Goal: Task Accomplishment & Management: Manage account settings

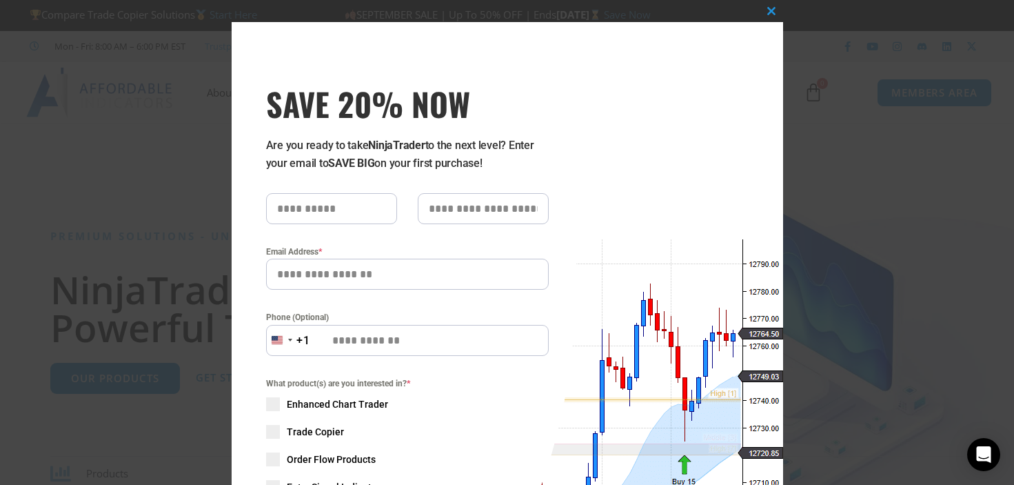
click at [353, 212] on input "SAVE 20% NOW popup" at bounding box center [331, 208] width 131 height 31
type input "***"
type input "**"
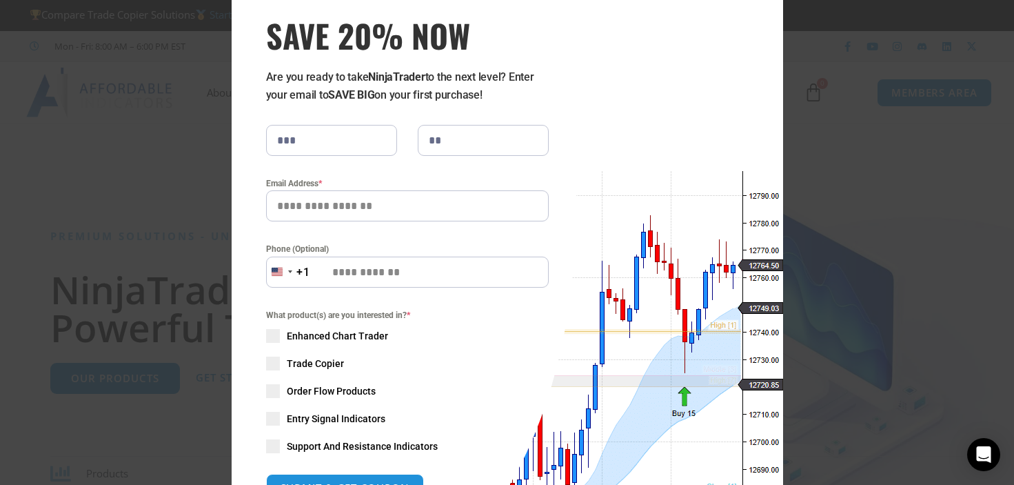
scroll to position [70, 0]
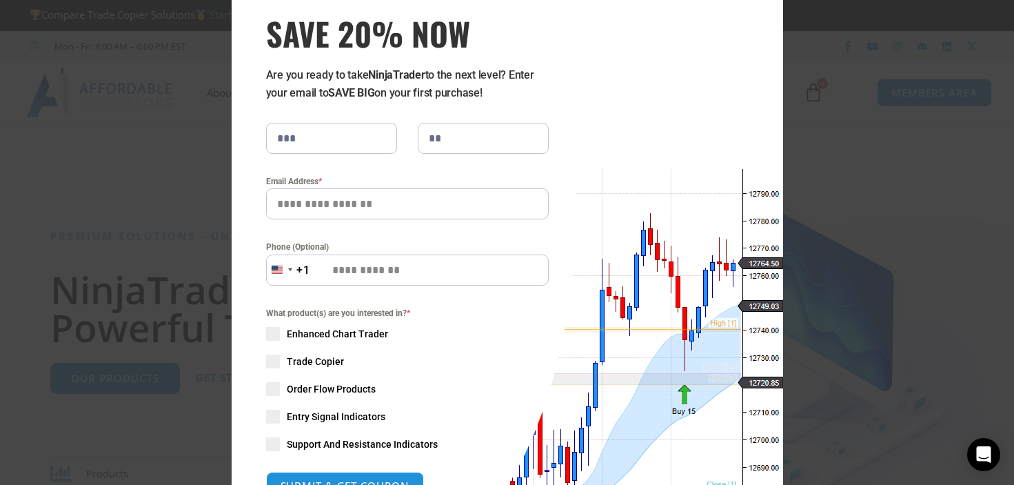
click at [385, 209] on input "Email Address *" at bounding box center [407, 203] width 283 height 31
type input "*"
type input "**********"
click at [371, 247] on label "Phone (Optional)" at bounding box center [407, 247] width 283 height 14
click at [368, 274] on input "Phone (Optional)" at bounding box center [407, 269] width 283 height 31
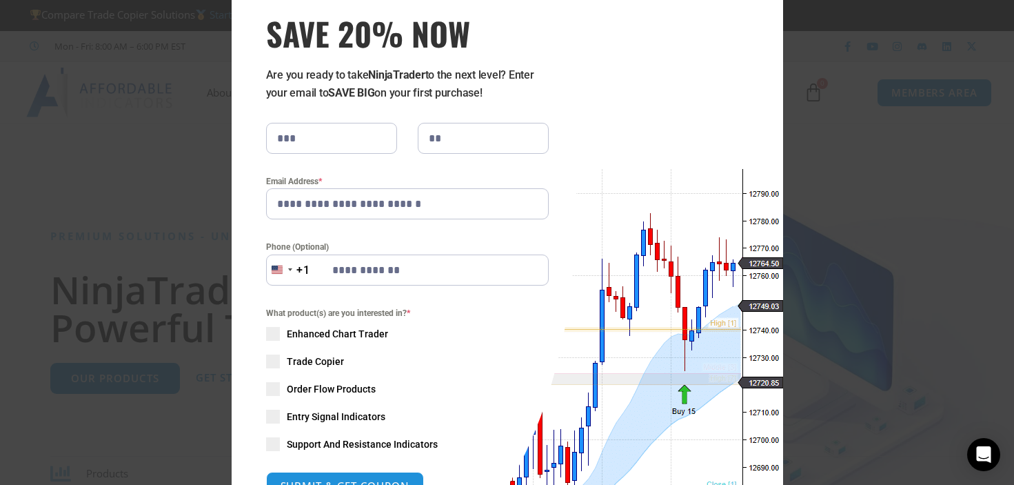
click at [310, 360] on span "Trade Copier" at bounding box center [315, 361] width 57 height 14
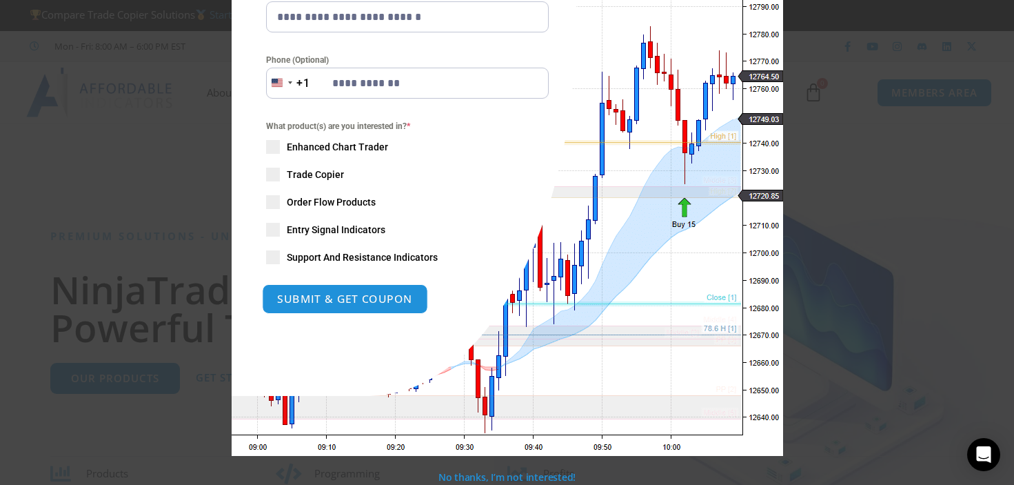
click at [354, 301] on button "SUBMIT & GET COUPON" at bounding box center [345, 299] width 166 height 30
type input "**********"
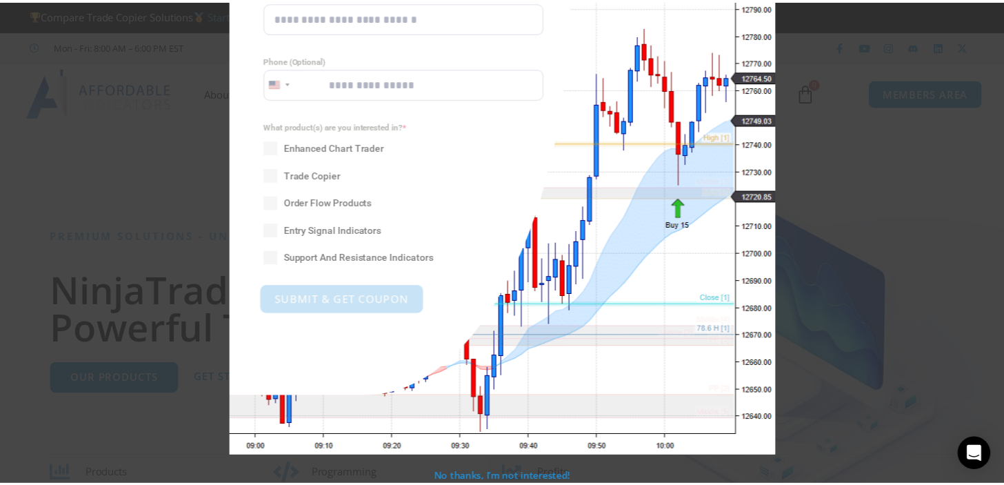
scroll to position [0, 0]
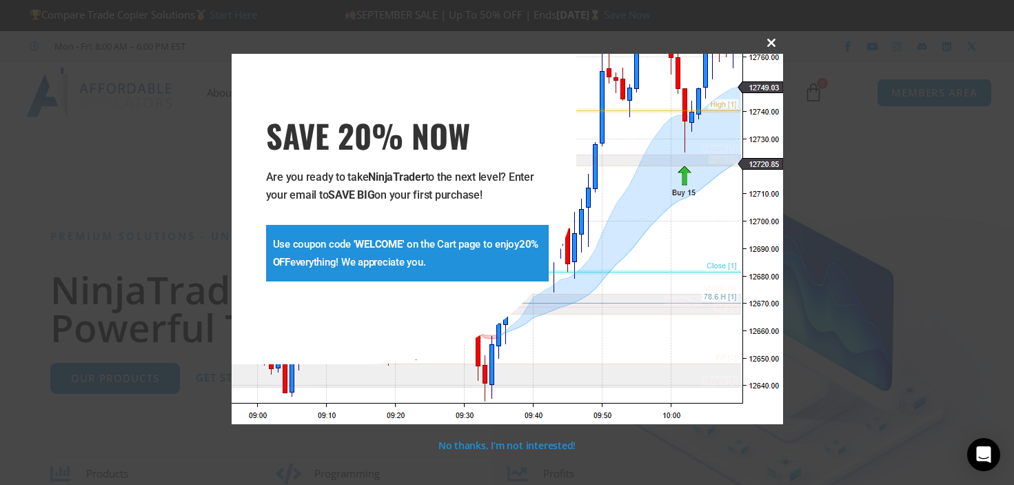
click at [766, 42] on span "SAVE 20% NOW popup" at bounding box center [772, 43] width 22 height 8
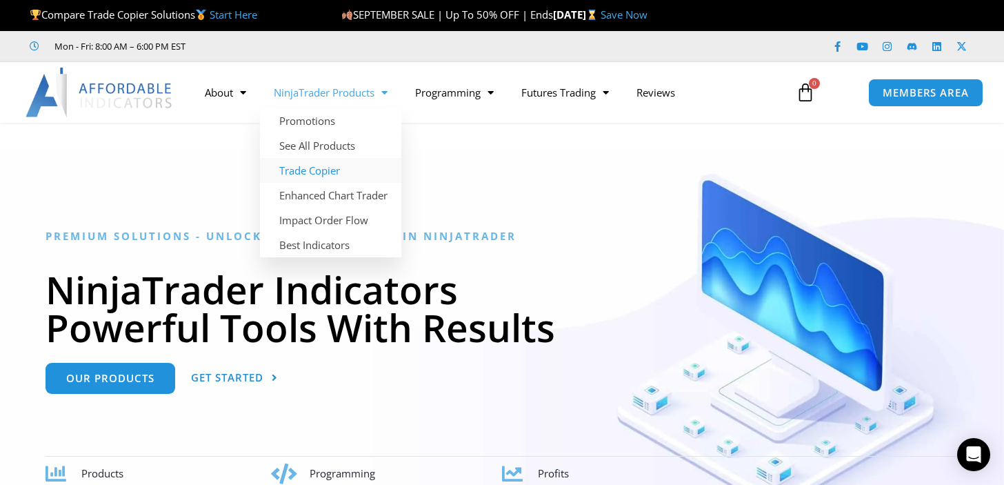
click at [304, 175] on link "Trade Copier" at bounding box center [330, 170] width 141 height 25
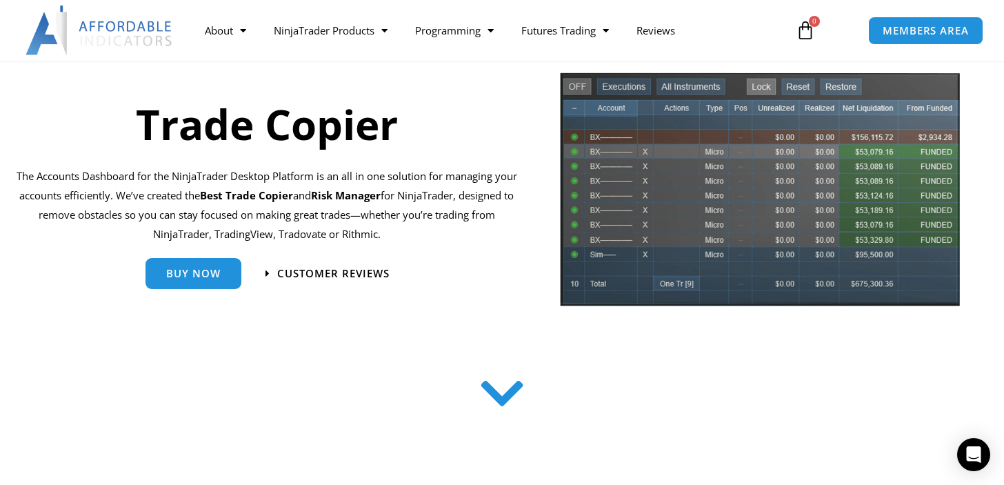
scroll to position [125, 0]
click at [211, 264] on span "Buy Now" at bounding box center [193, 267] width 54 height 10
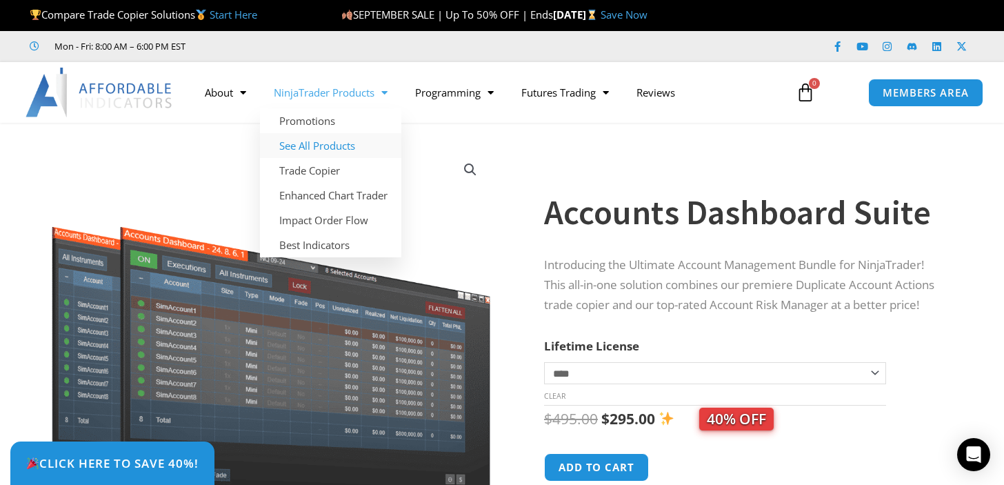
click at [307, 143] on link "See All Products" at bounding box center [330, 145] width 141 height 25
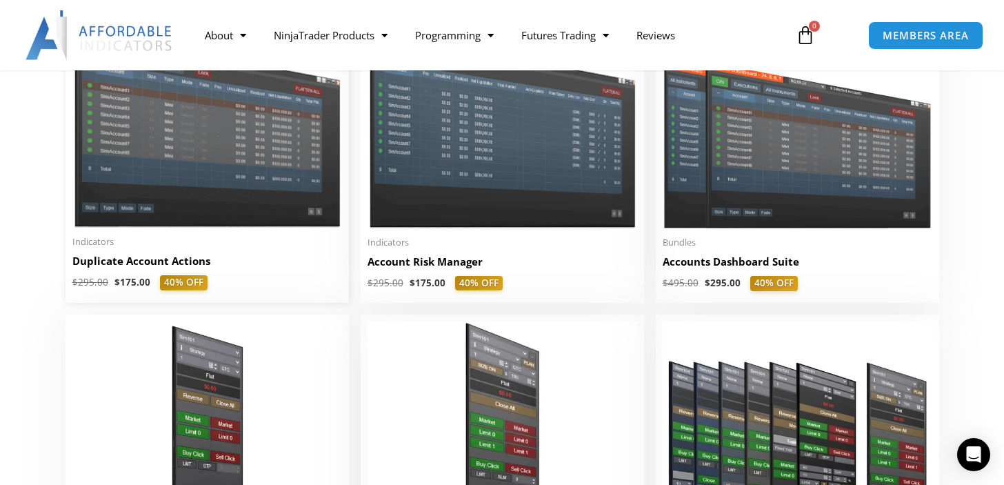
scroll to position [387, 0]
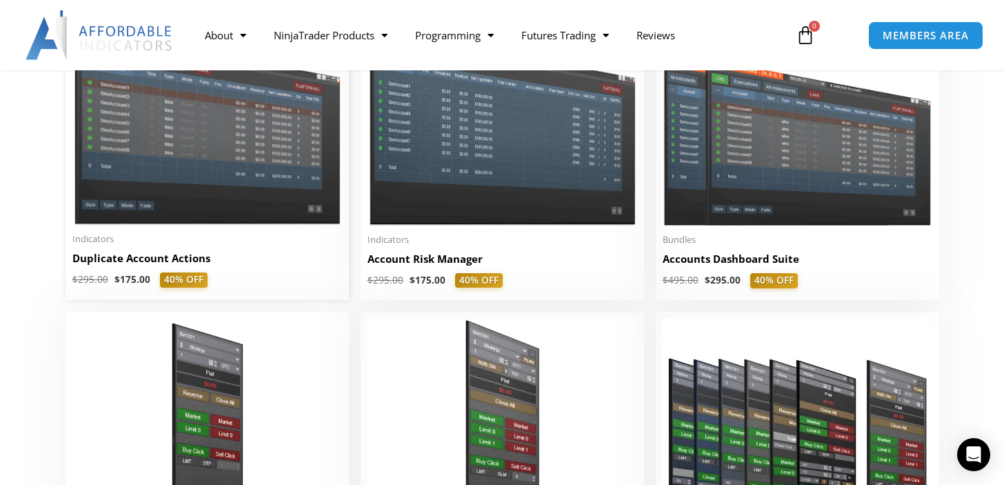
click at [204, 212] on img at bounding box center [207, 117] width 270 height 214
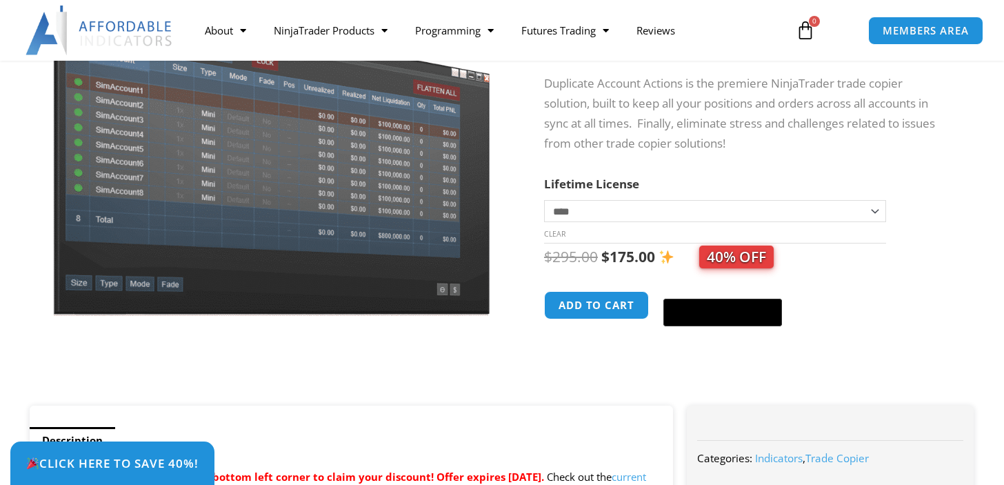
scroll to position [217, 0]
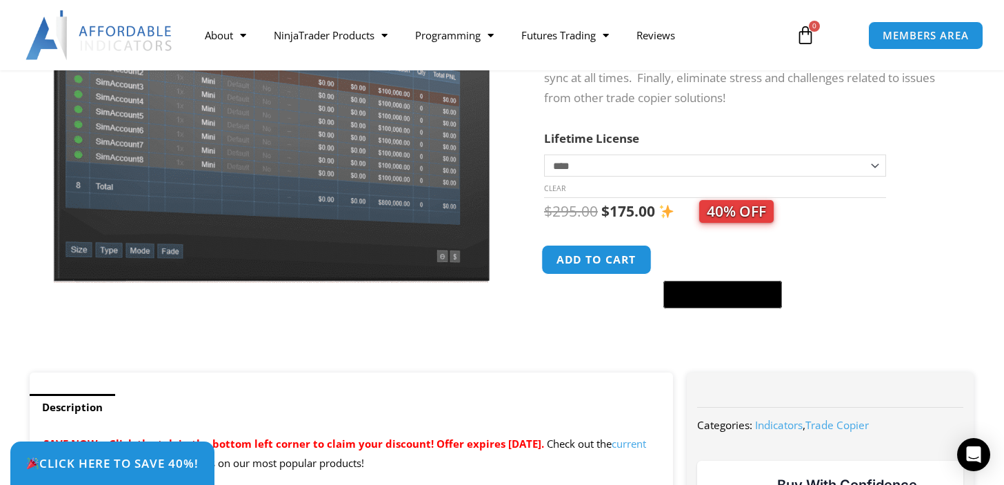
click at [633, 257] on button "Add to cart" at bounding box center [596, 260] width 110 height 30
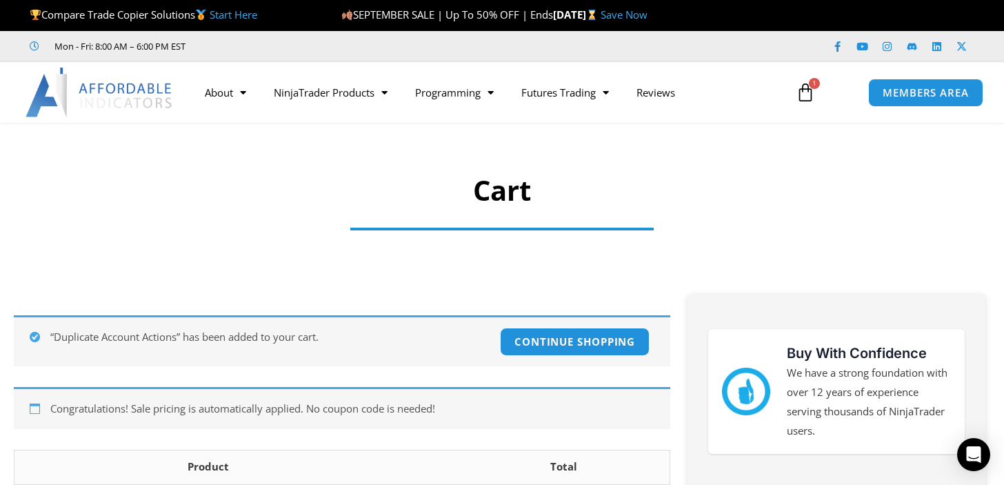
click at [808, 94] on icon at bounding box center [805, 92] width 19 height 19
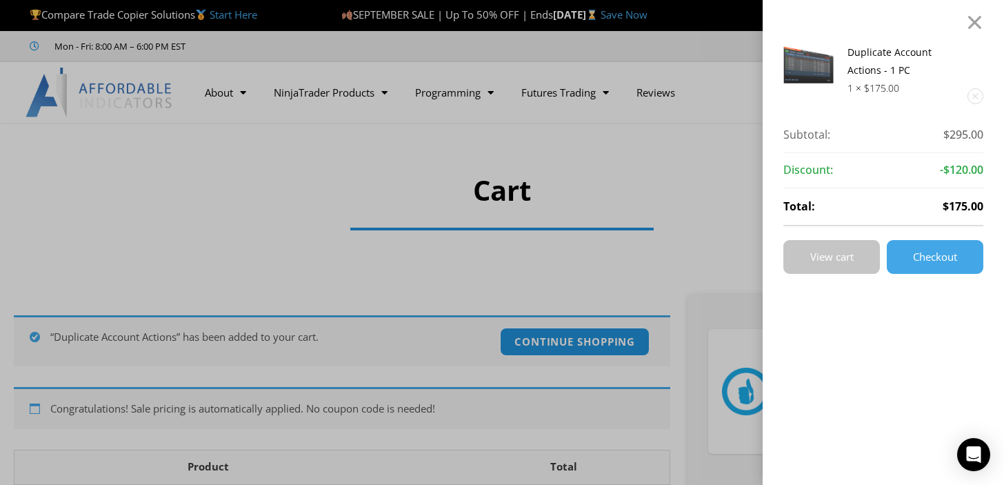
click at [848, 256] on span "View cart" at bounding box center [831, 257] width 43 height 10
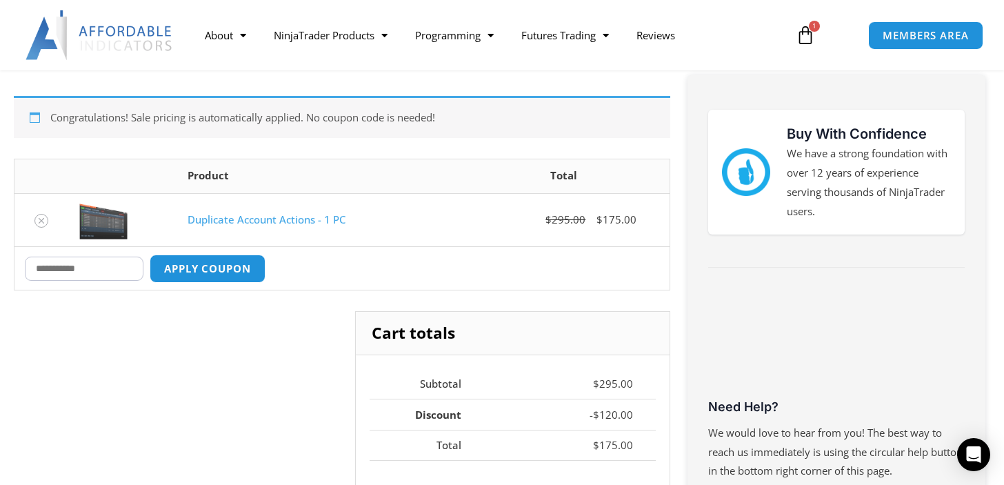
scroll to position [219, 0]
click at [127, 259] on input "Coupon:" at bounding box center [84, 269] width 119 height 24
type input "*******"
click at [210, 270] on button "Apply coupon" at bounding box center [207, 269] width 121 height 30
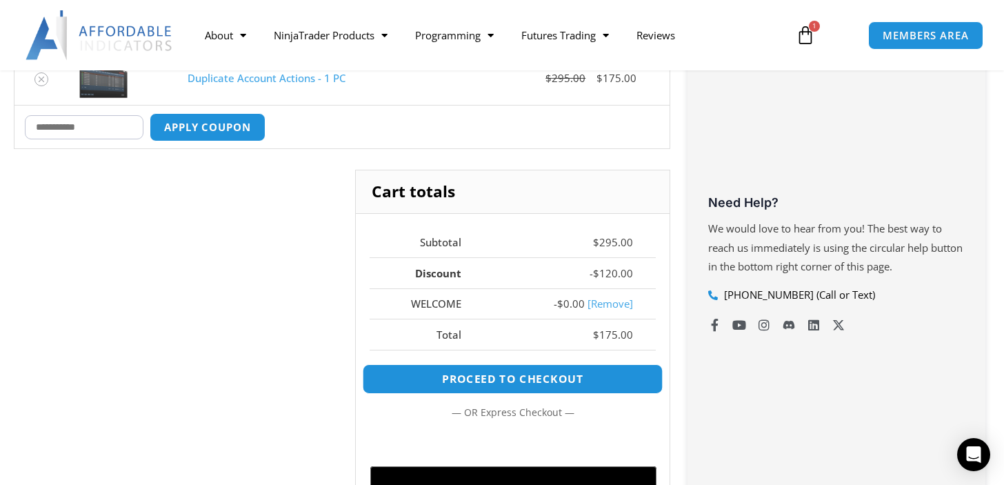
scroll to position [425, 0]
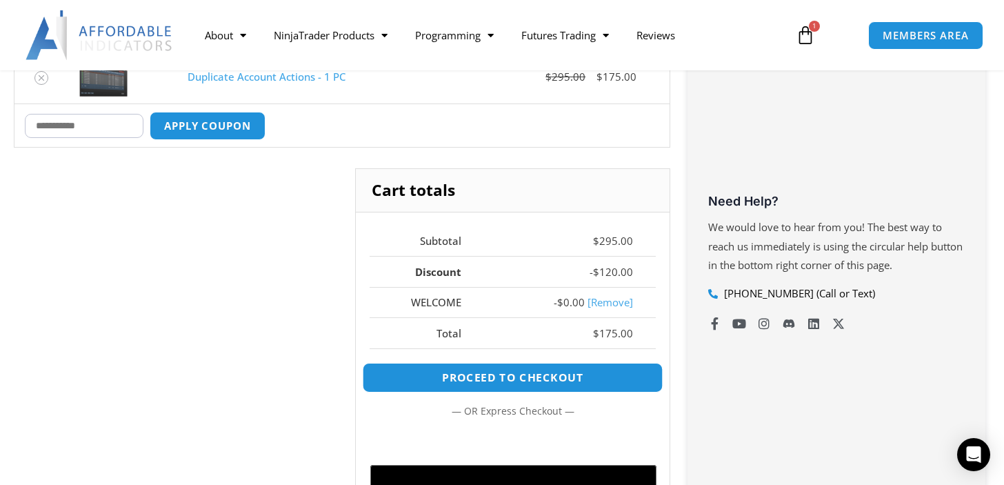
click at [519, 378] on link "Proceed to checkout" at bounding box center [513, 378] width 301 height 30
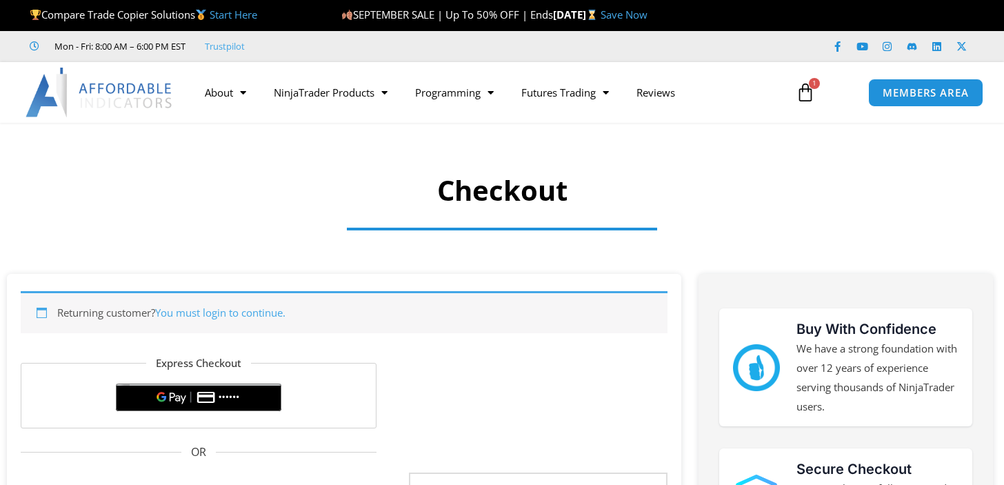
select select "**"
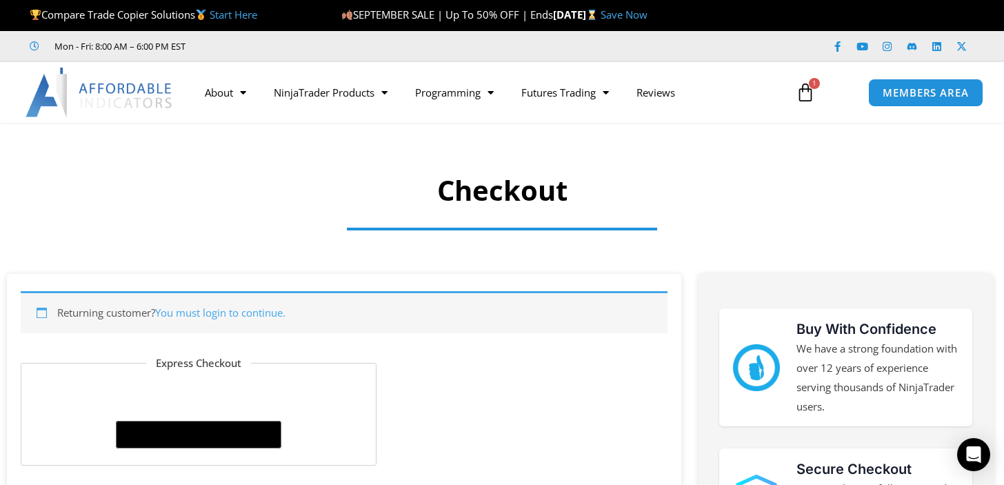
click at [92, 100] on img at bounding box center [100, 93] width 148 height 50
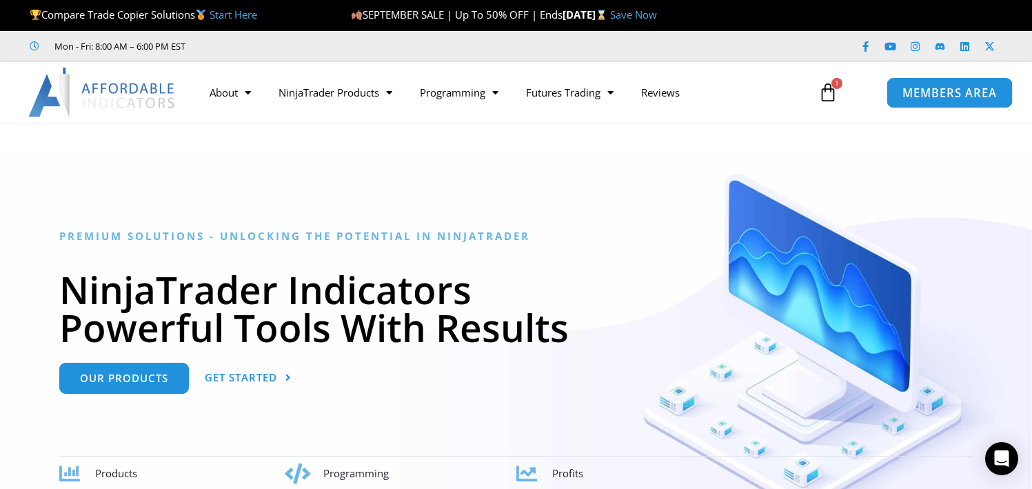
click at [927, 97] on span "MEMBERS AREA" at bounding box center [950, 93] width 94 height 12
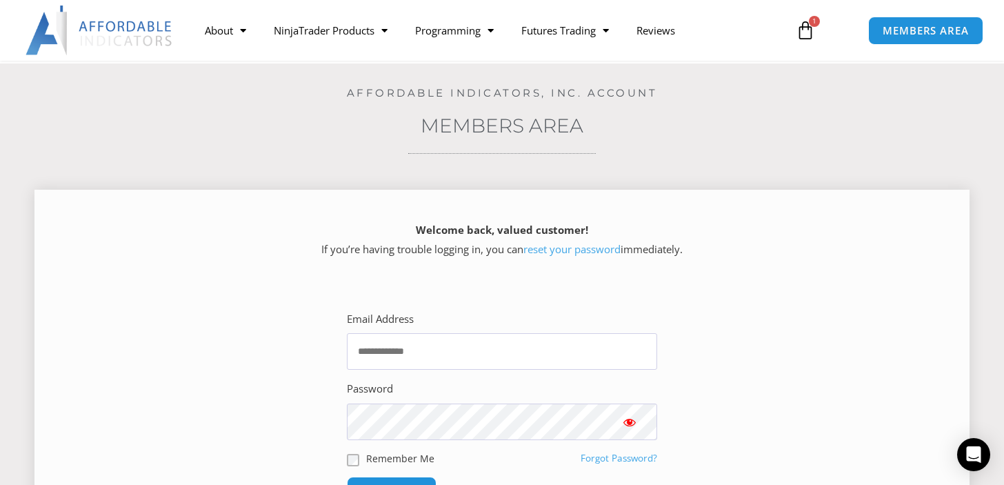
scroll to position [48, 0]
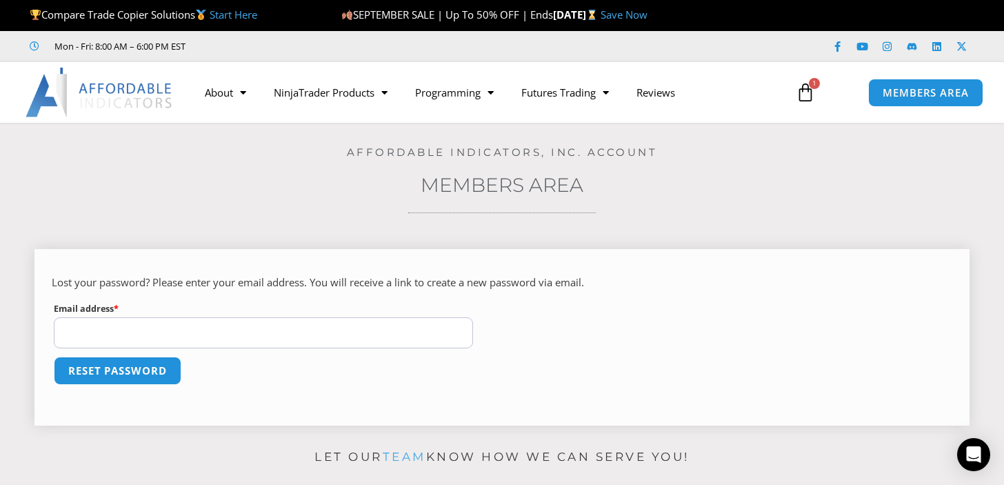
click at [293, 328] on input "Email address * Required" at bounding box center [263, 332] width 419 height 31
type input "**********"
click at [157, 364] on button "Reset password" at bounding box center [117, 371] width 134 height 30
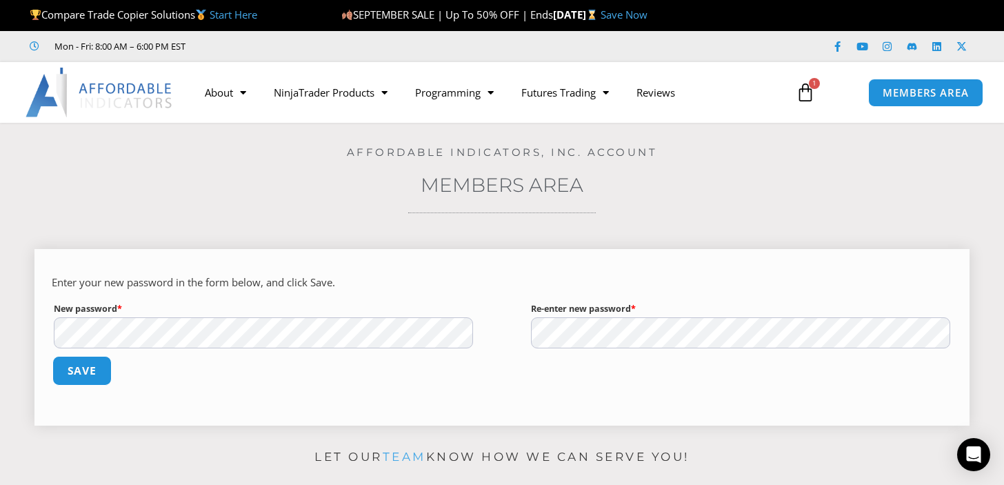
click at [64, 373] on button "Save" at bounding box center [81, 371] width 59 height 30
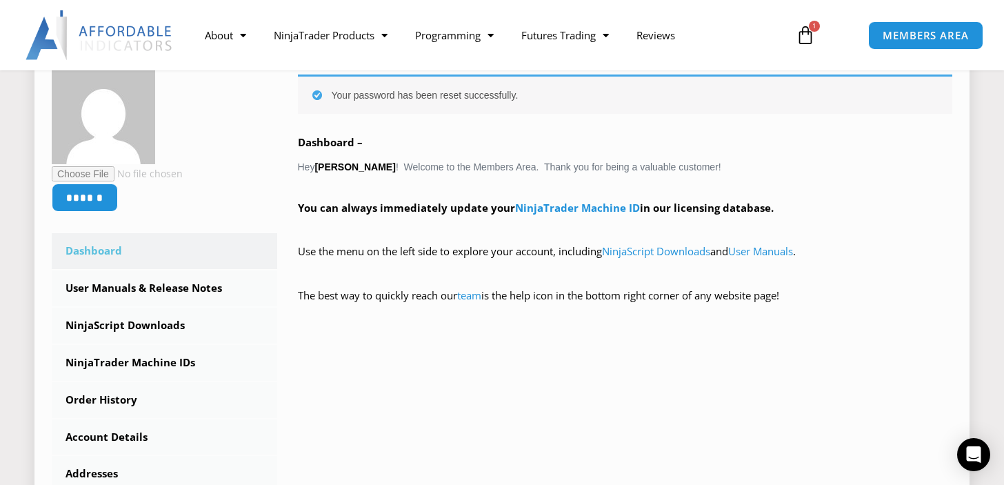
scroll to position [204, 0]
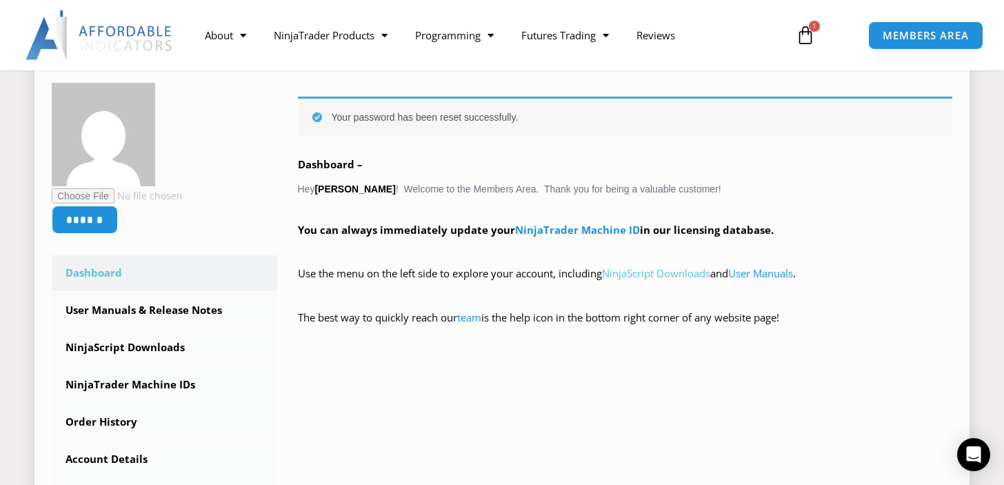
click at [650, 277] on link "NinjaScript Downloads" at bounding box center [656, 273] width 108 height 14
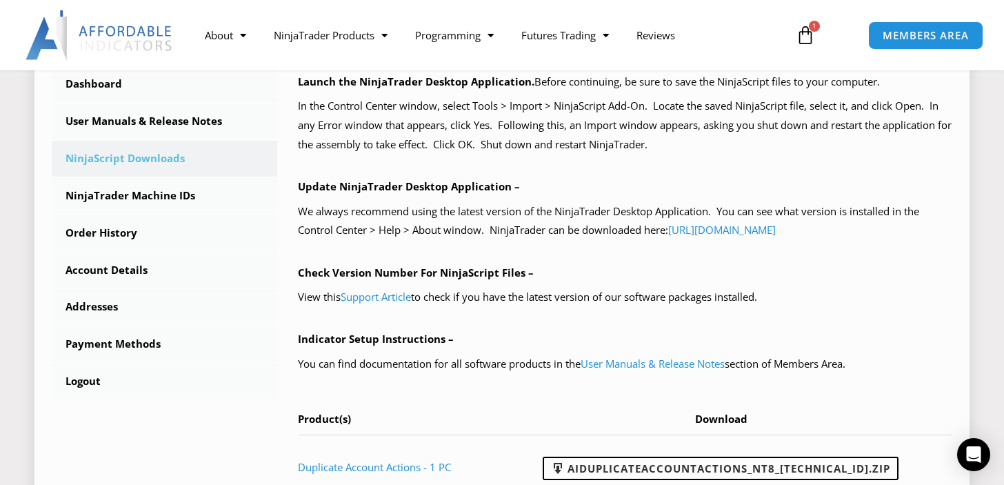
scroll to position [395, 0]
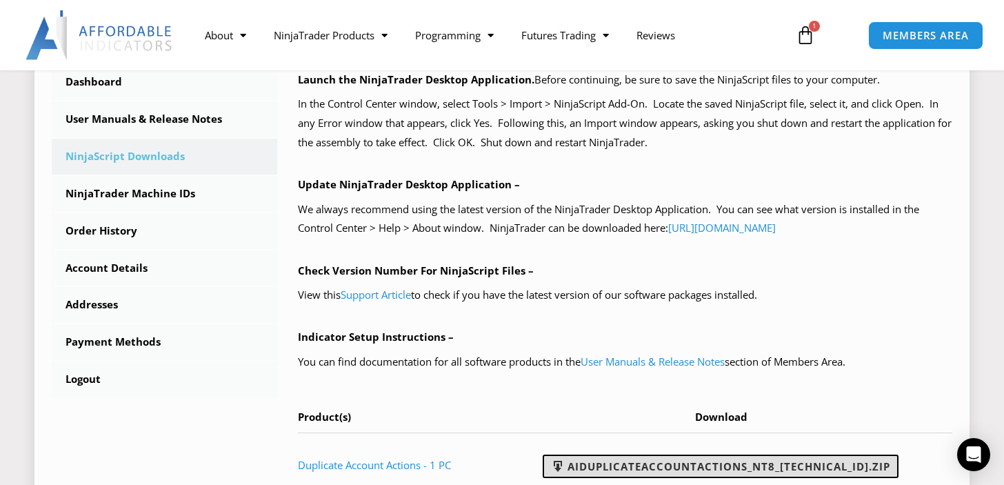
click at [705, 465] on link "AIDuplicateAccountActions_NT8_[TECHNICAL_ID].zip" at bounding box center [721, 465] width 356 height 23
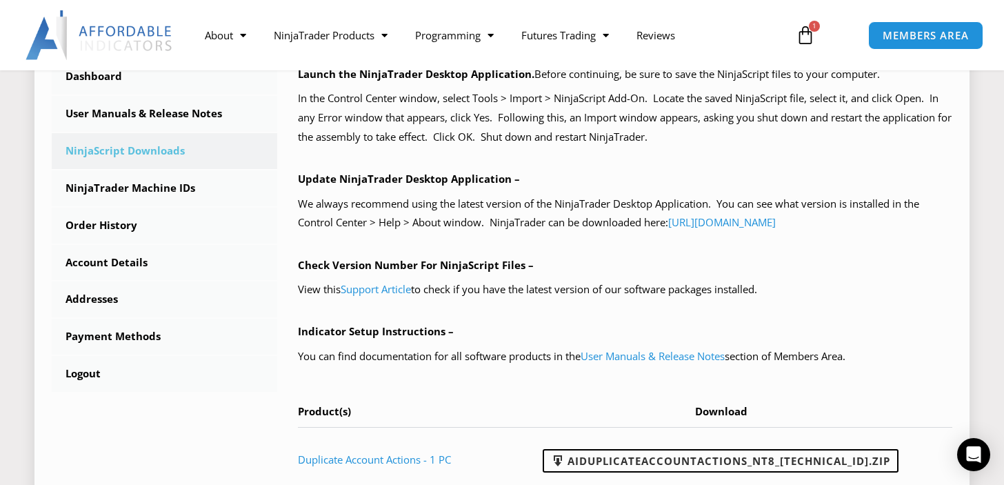
scroll to position [414, 0]
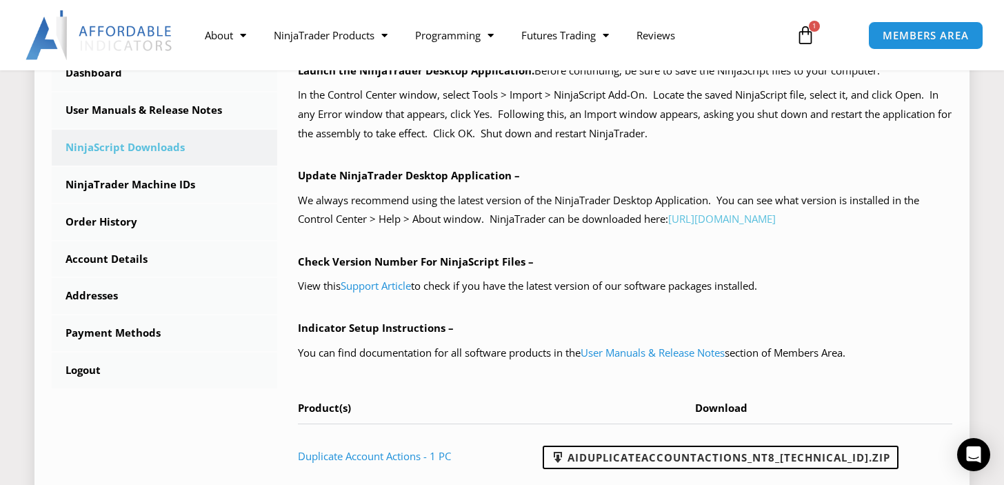
click at [712, 221] on link "[URL][DOMAIN_NAME]" at bounding box center [722, 219] width 108 height 14
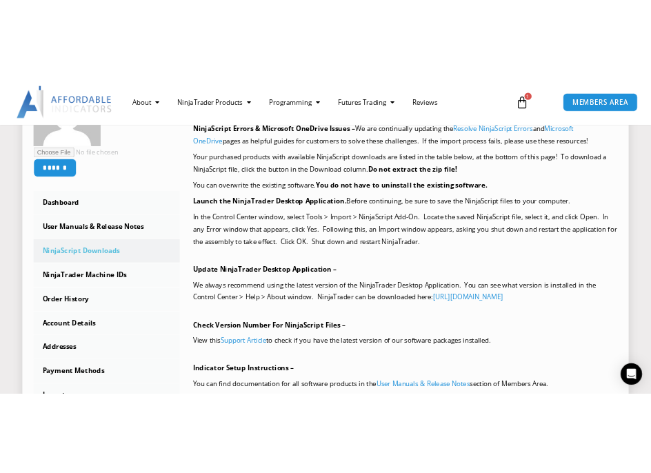
scroll to position [279, 0]
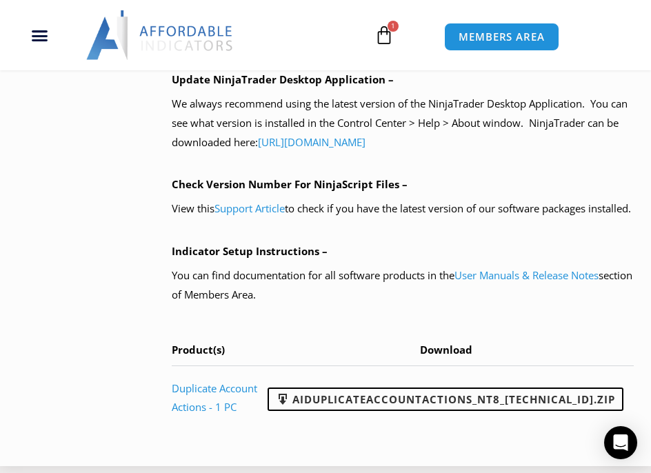
scroll to position [1182, 0]
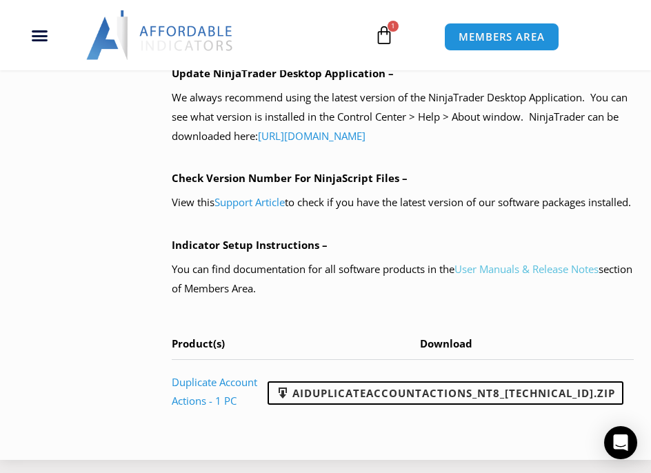
click at [513, 276] on link "User Manuals & Release Notes" at bounding box center [526, 269] width 144 height 14
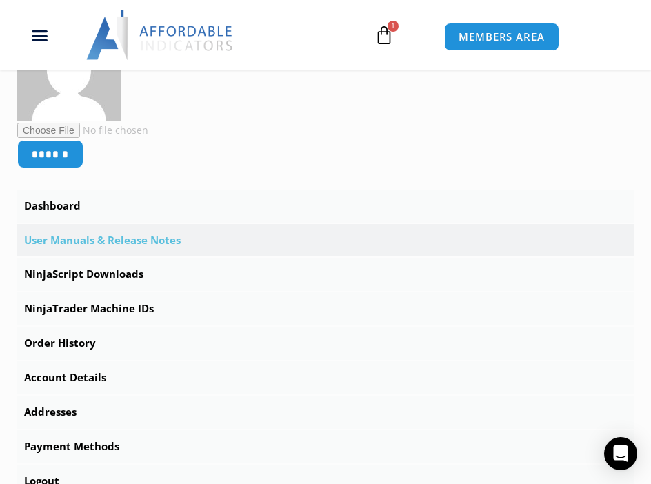
scroll to position [390, 0]
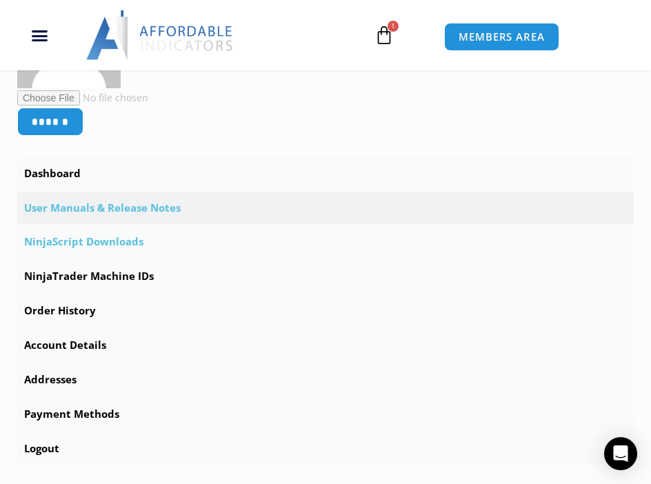
click at [113, 253] on link "NinjaScript Downloads" at bounding box center [325, 241] width 616 height 33
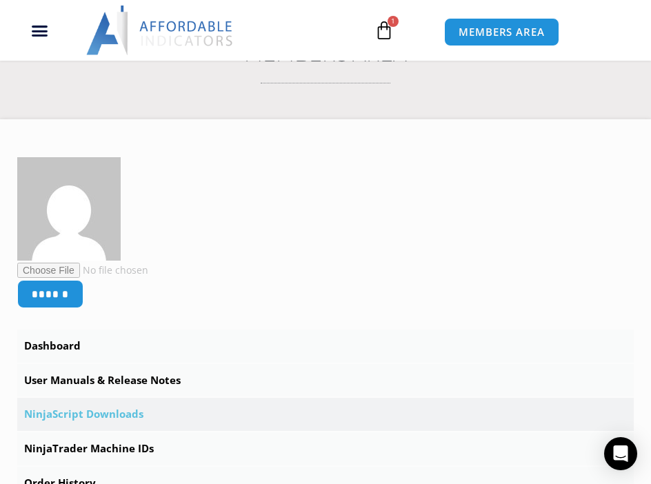
scroll to position [432, 0]
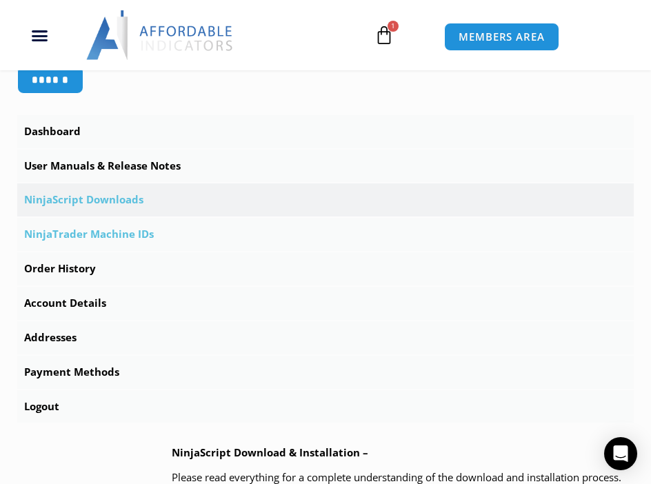
click at [125, 238] on link "NinjaTrader Machine IDs" at bounding box center [325, 234] width 616 height 33
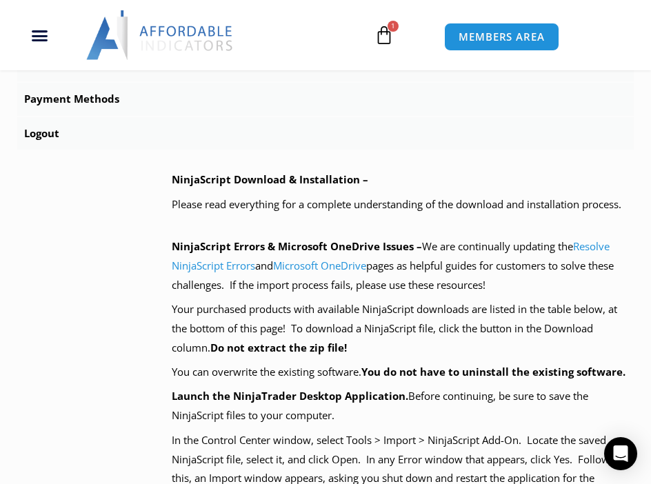
scroll to position [706, 0]
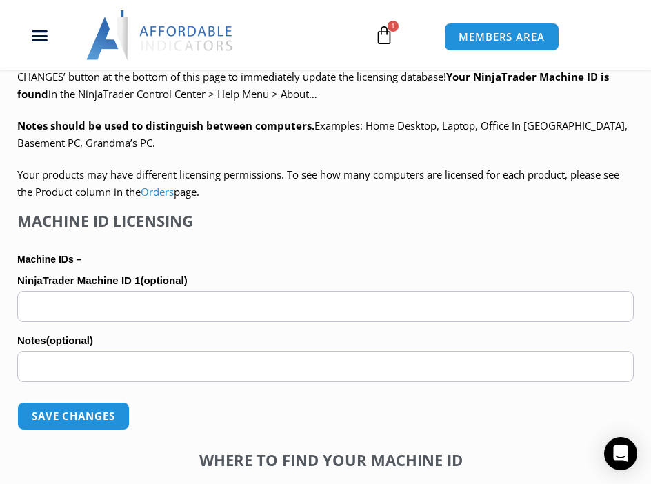
scroll to position [847, 0]
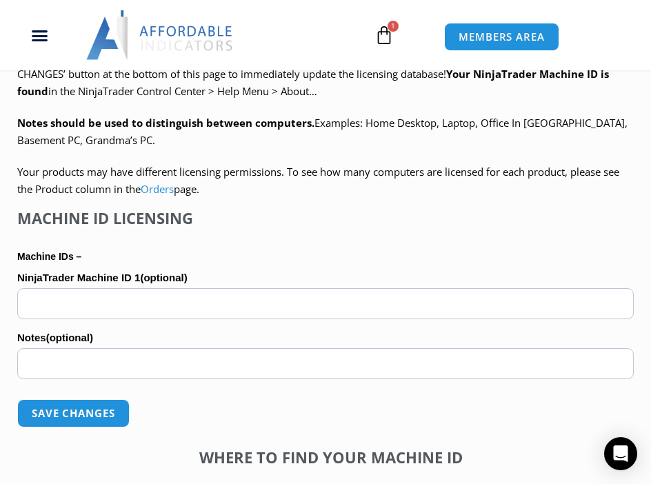
click at [233, 251] on p "Machine IDs –" at bounding box center [325, 257] width 616 height 18
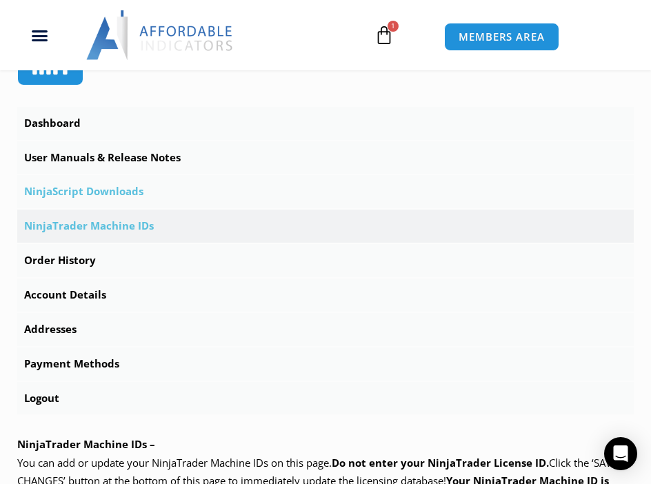
scroll to position [433, 0]
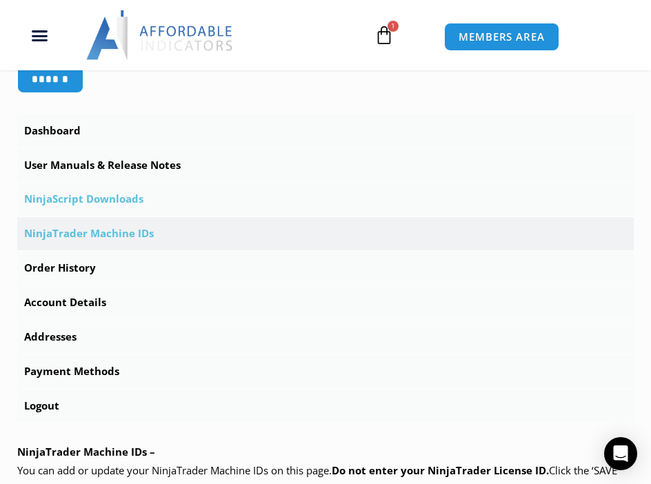
click at [95, 200] on link "NinjaScript Downloads" at bounding box center [325, 199] width 616 height 33
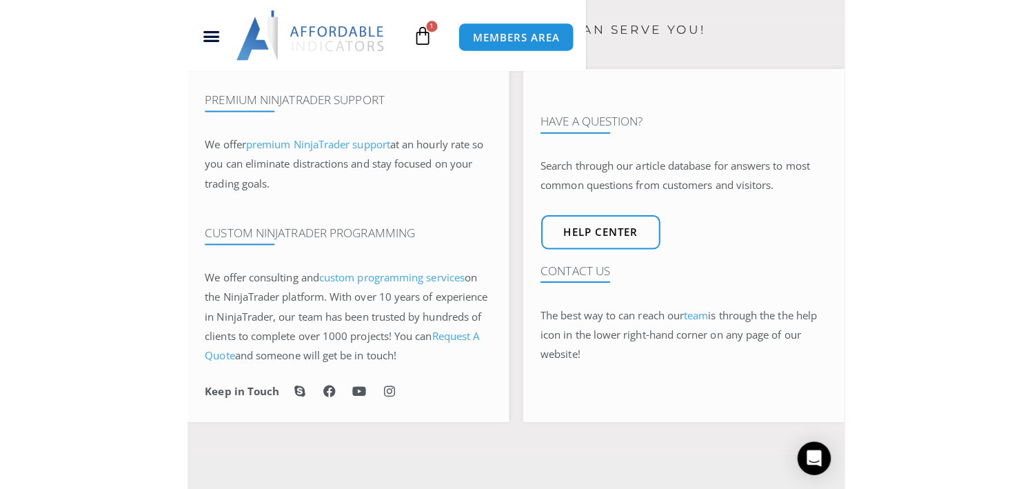
scroll to position [1498, 0]
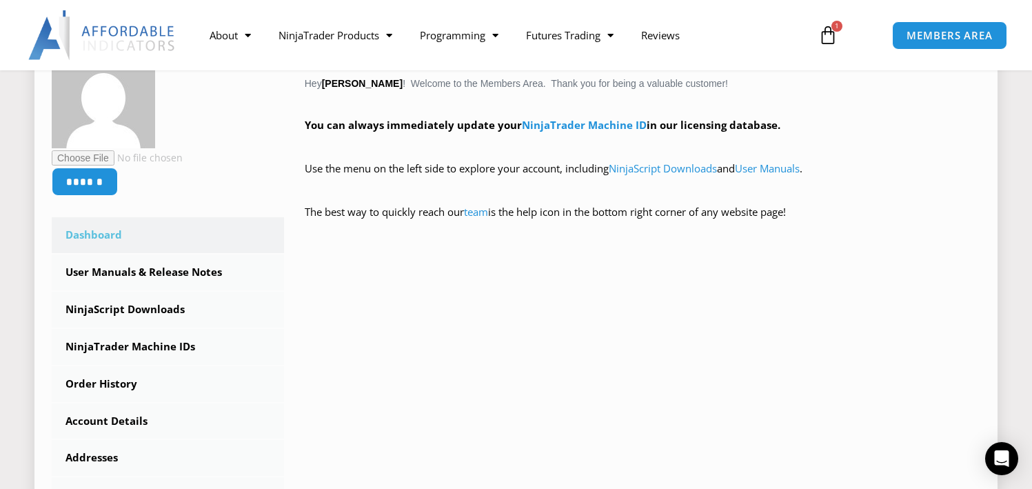
scroll to position [259, 0]
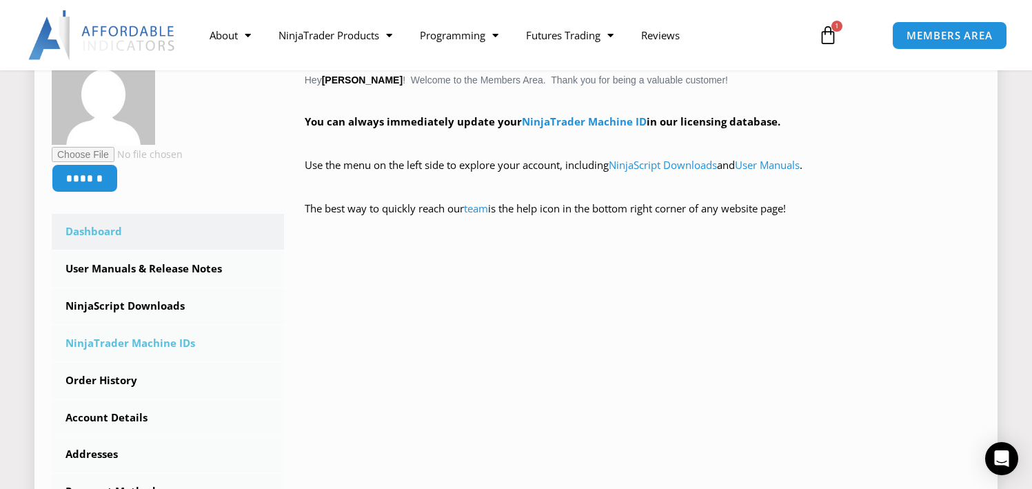
click at [143, 335] on link "NinjaTrader Machine IDs" at bounding box center [168, 343] width 232 height 36
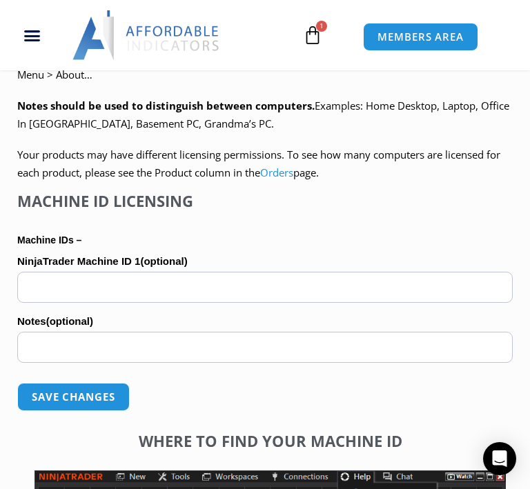
scroll to position [889, 0]
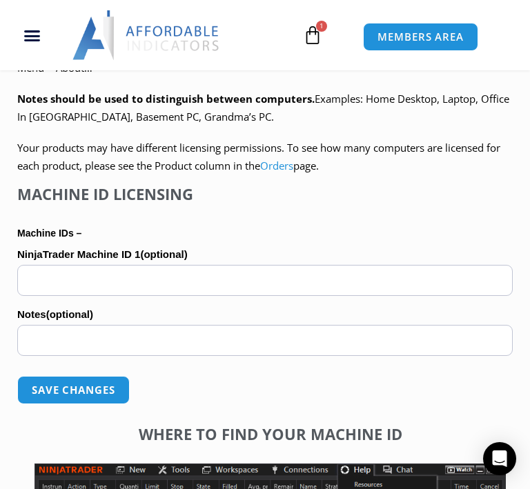
click at [241, 291] on input "NinjaTrader Machine ID 1 (optional)" at bounding box center [264, 280] width 495 height 31
paste input "**********"
type input "**********"
click at [211, 317] on label "Notes (optional)" at bounding box center [264, 314] width 495 height 21
click at [211, 325] on input "Notes (optional)" at bounding box center [264, 340] width 495 height 31
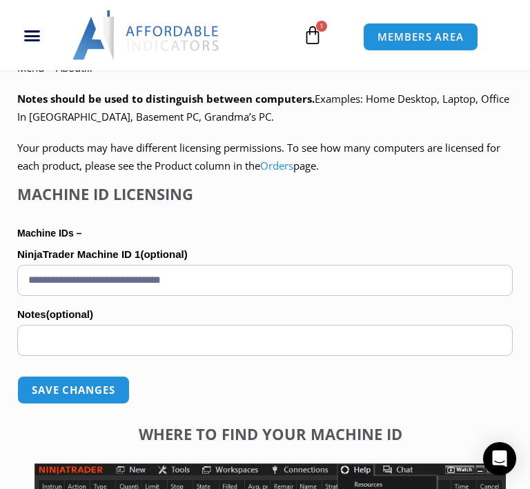
click at [180, 343] on input "Notes (optional)" at bounding box center [264, 340] width 495 height 31
type input "**********"
click at [92, 396] on button "Save changes" at bounding box center [73, 390] width 118 height 30
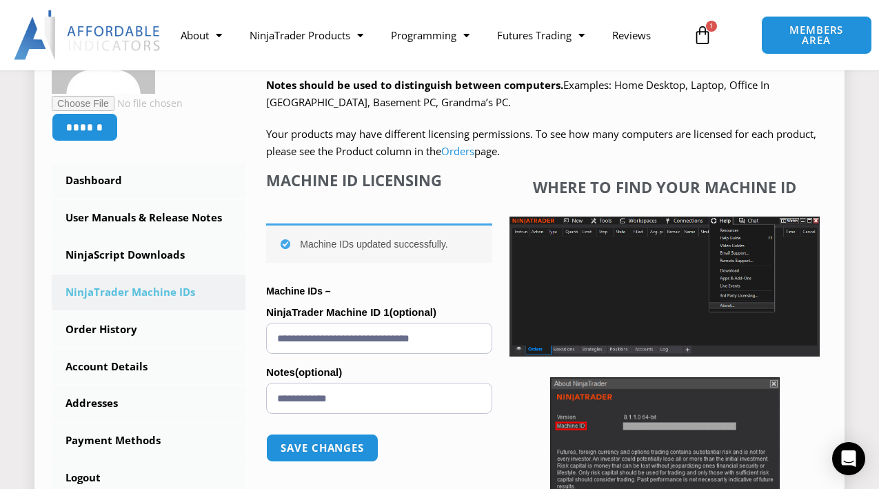
scroll to position [290, 0]
